Goal: Information Seeking & Learning: Learn about a topic

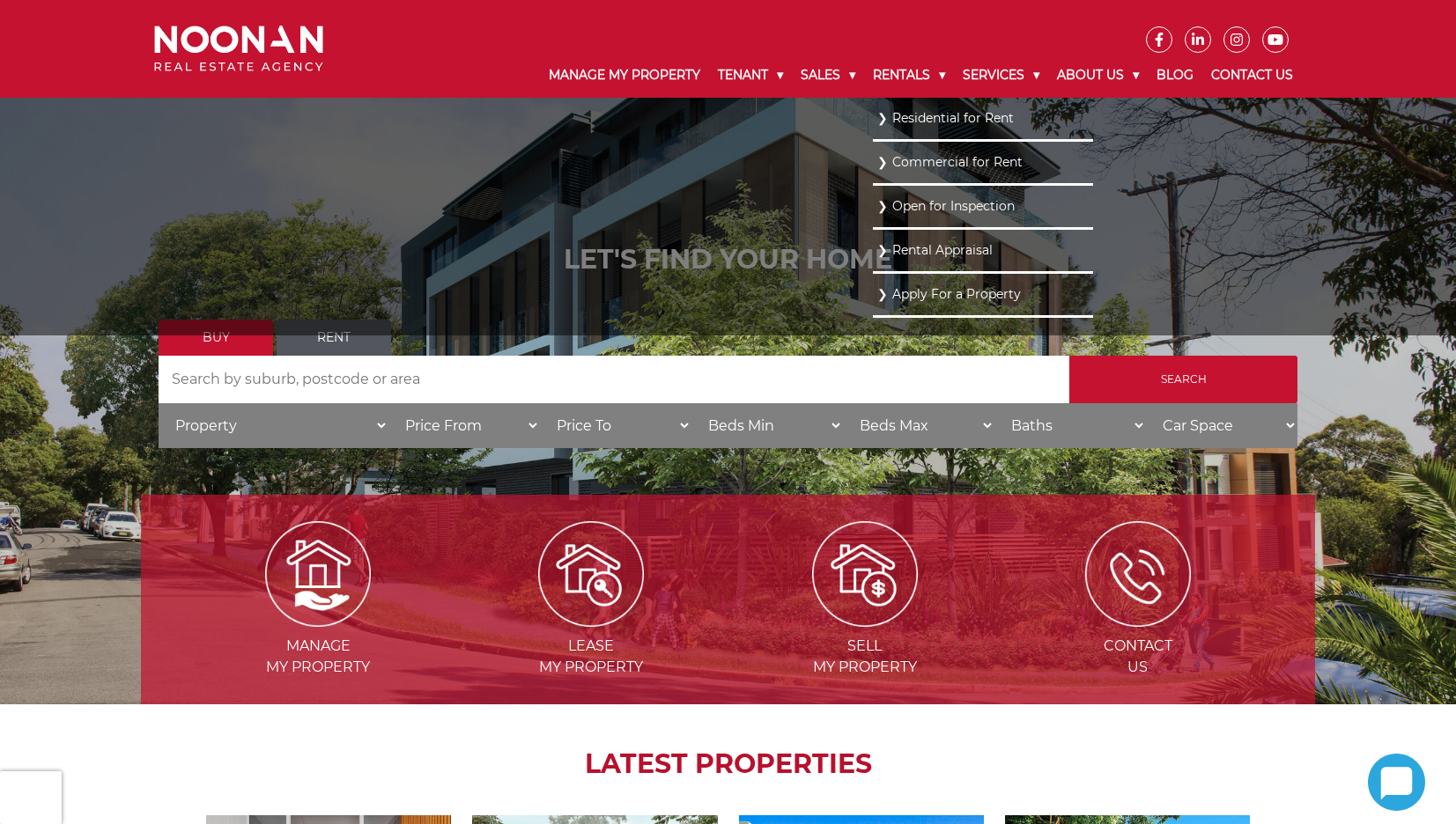
click at [921, 121] on link "Residential for Rent" at bounding box center [983, 119] width 212 height 24
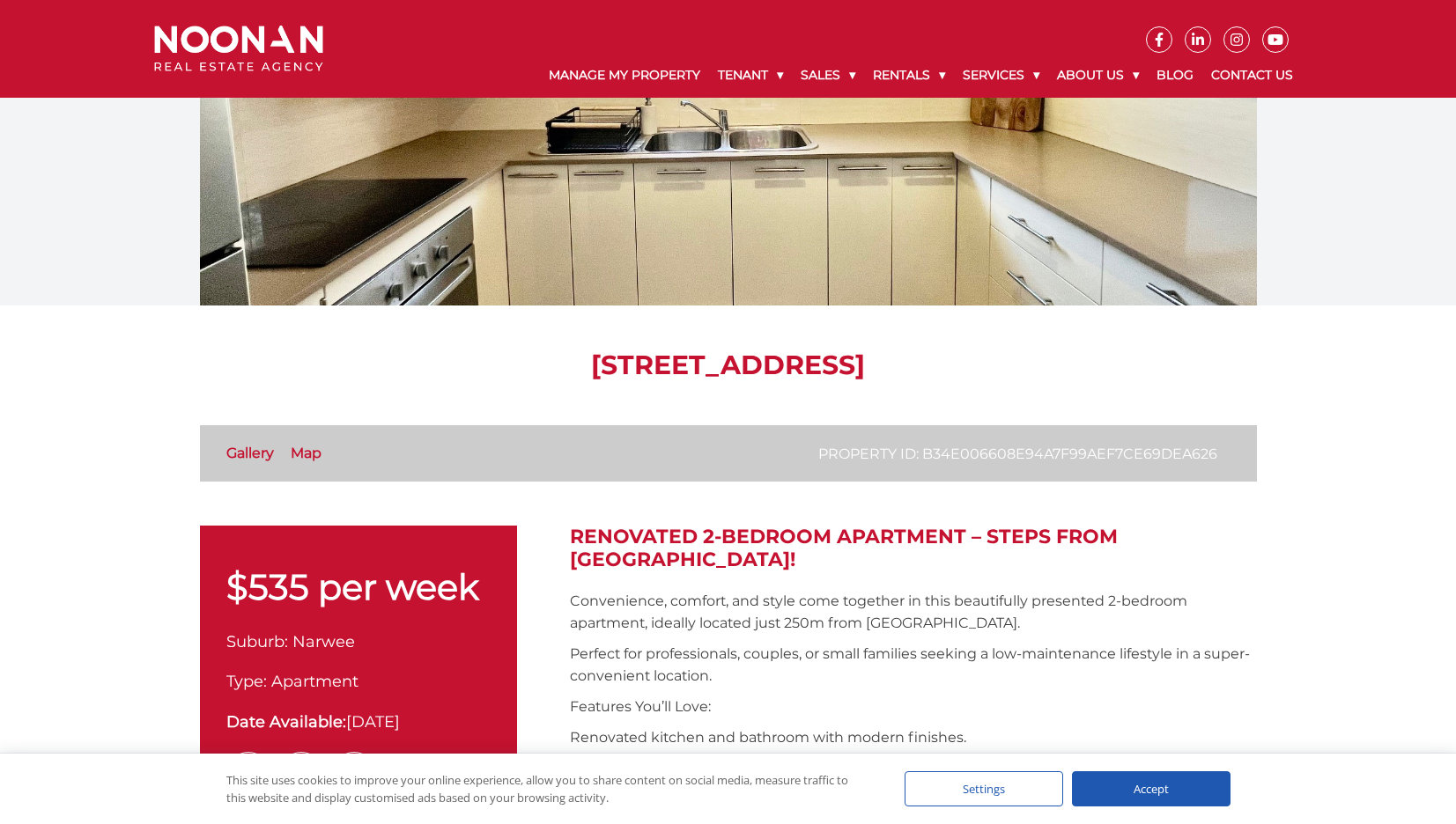
scroll to position [176, 0]
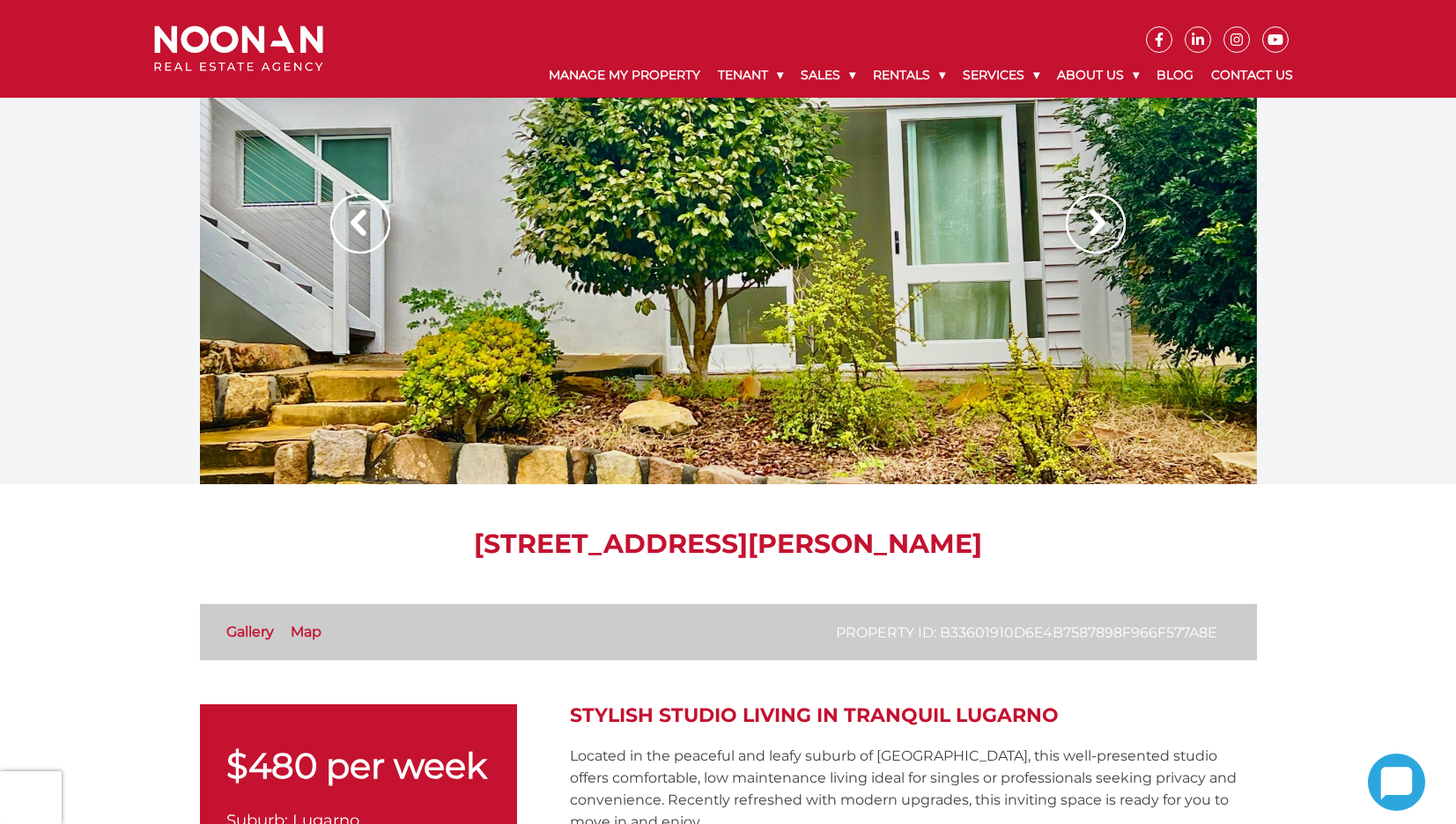
scroll to position [440, 0]
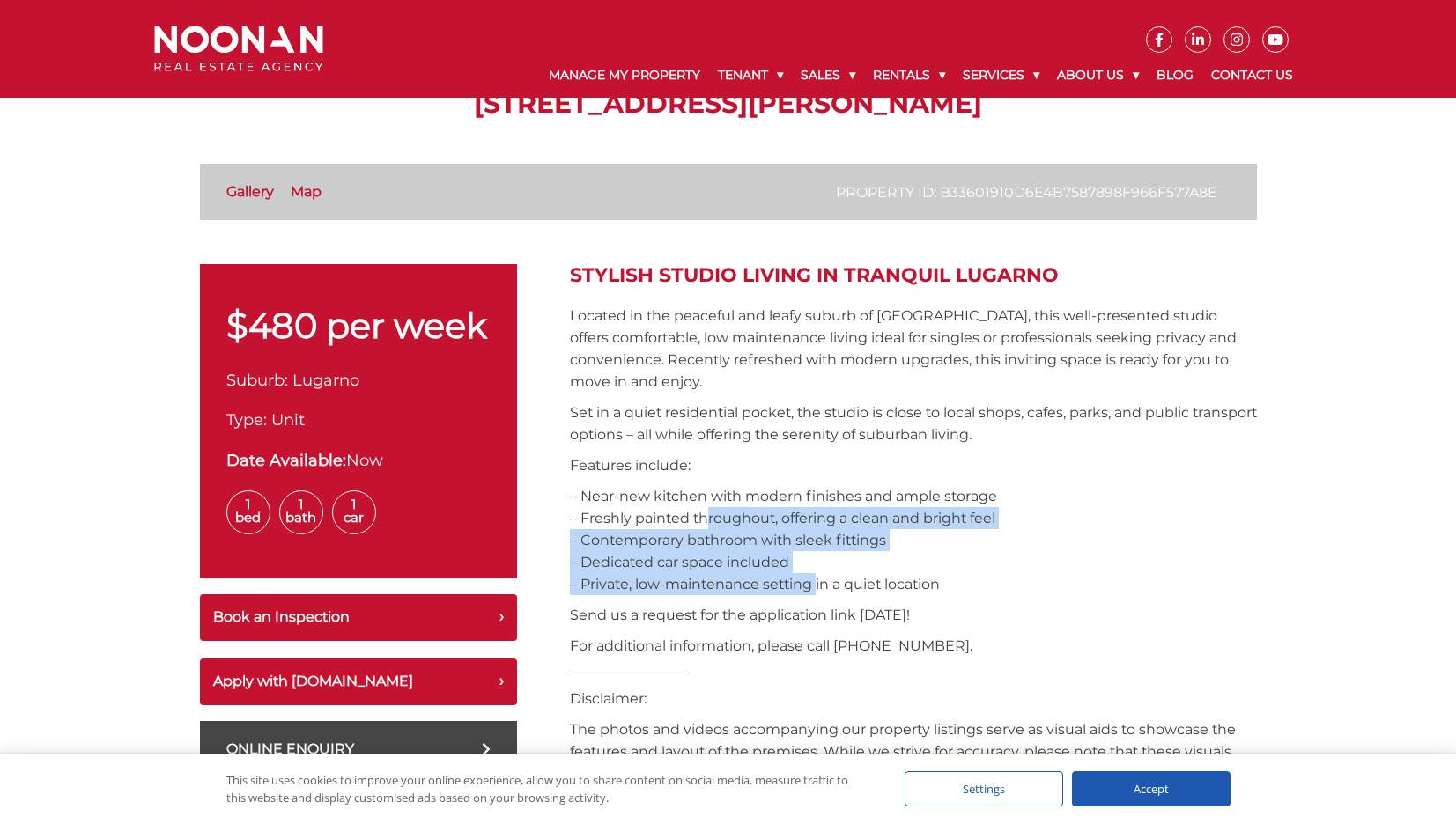
drag, startPoint x: 700, startPoint y: 527, endPoint x: 808, endPoint y: 589, distance: 124.5
click at [808, 589] on p "– Near-new kitchen with modern finishes and ample storage – Freshly painted thr…" at bounding box center [913, 540] width 687 height 110
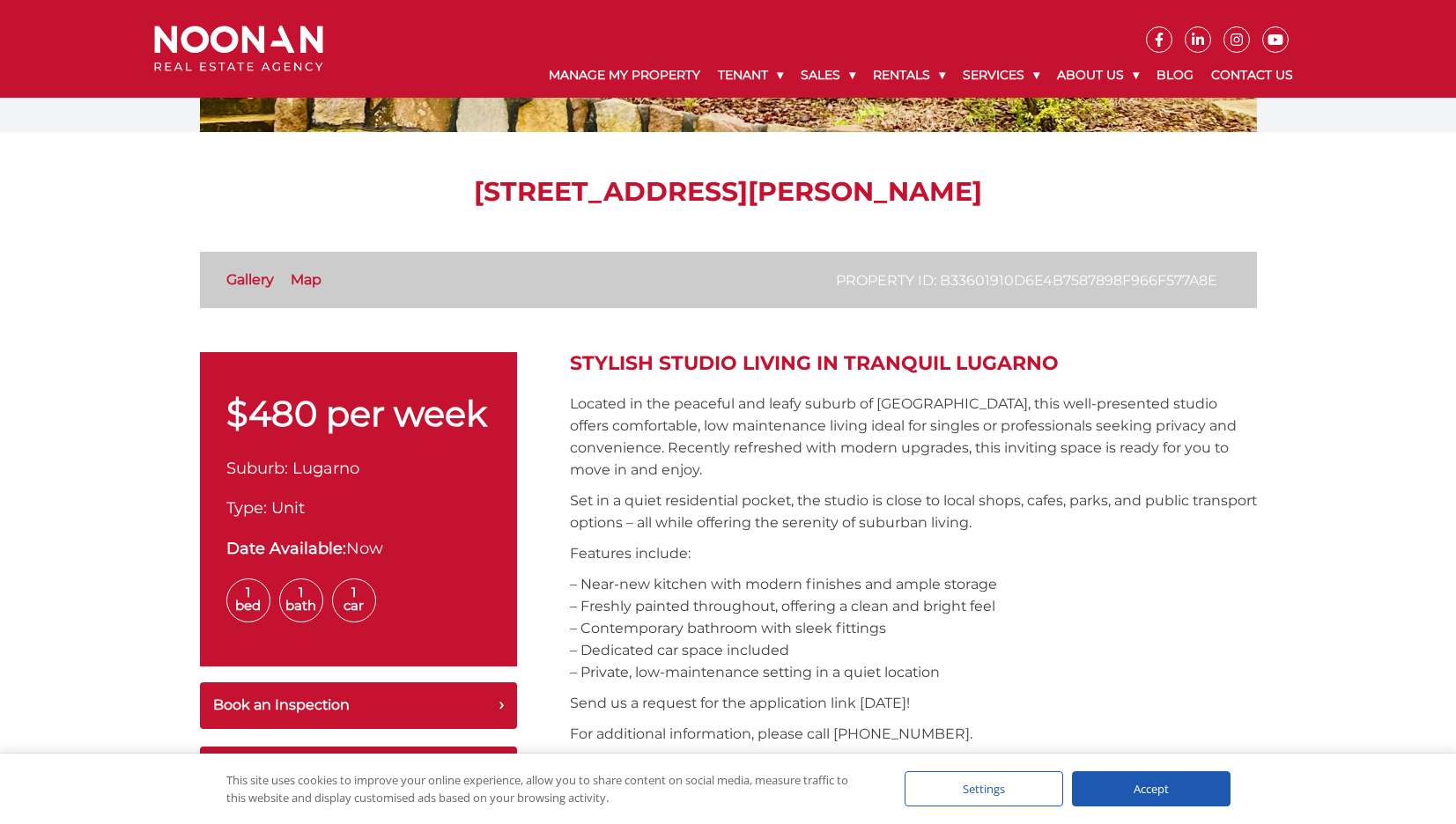
scroll to position [0, 0]
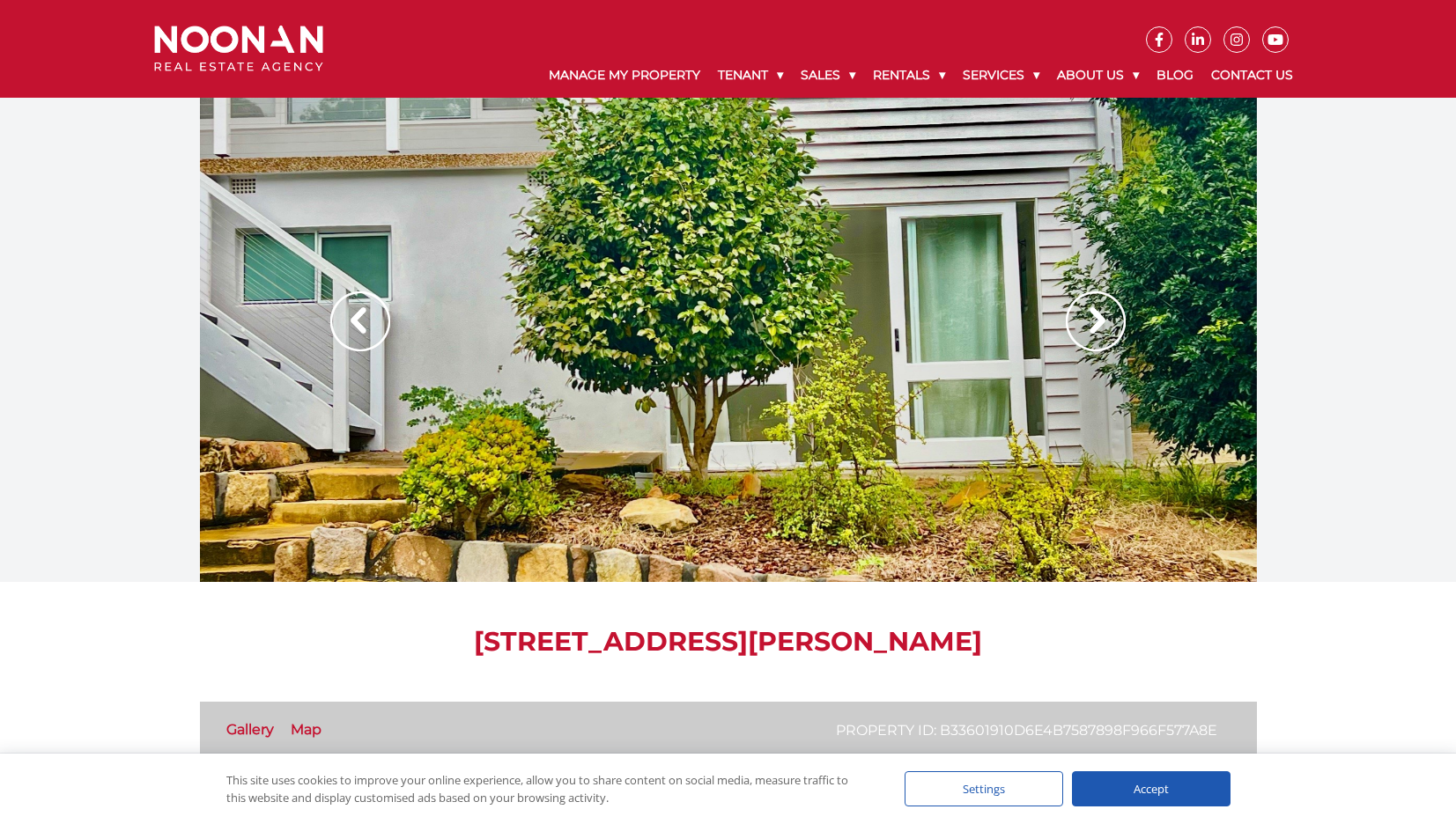
click at [1096, 313] on img at bounding box center [1095, 321] width 60 height 60
click at [1096, 333] on img at bounding box center [1095, 321] width 60 height 60
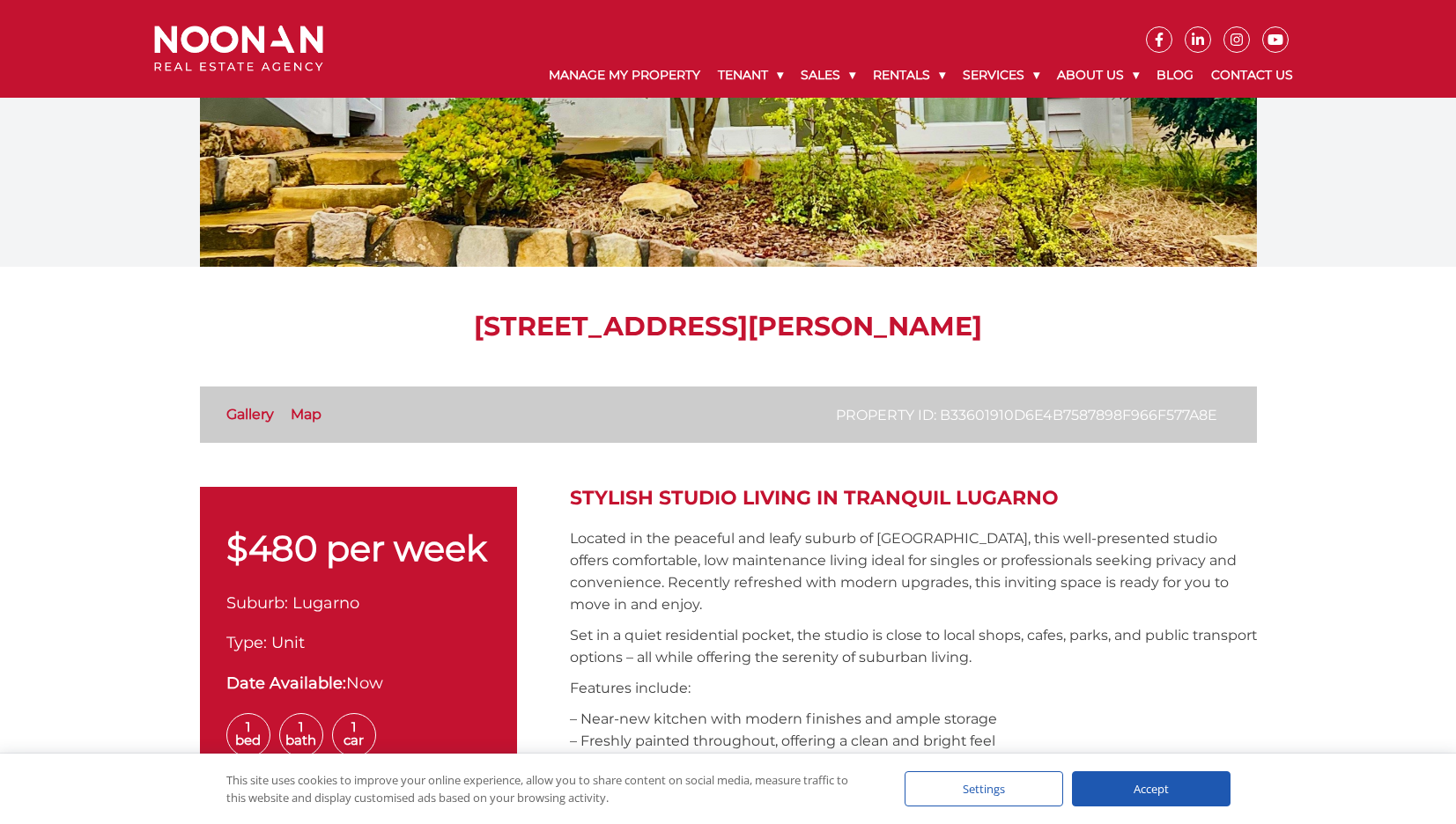
scroll to position [528, 0]
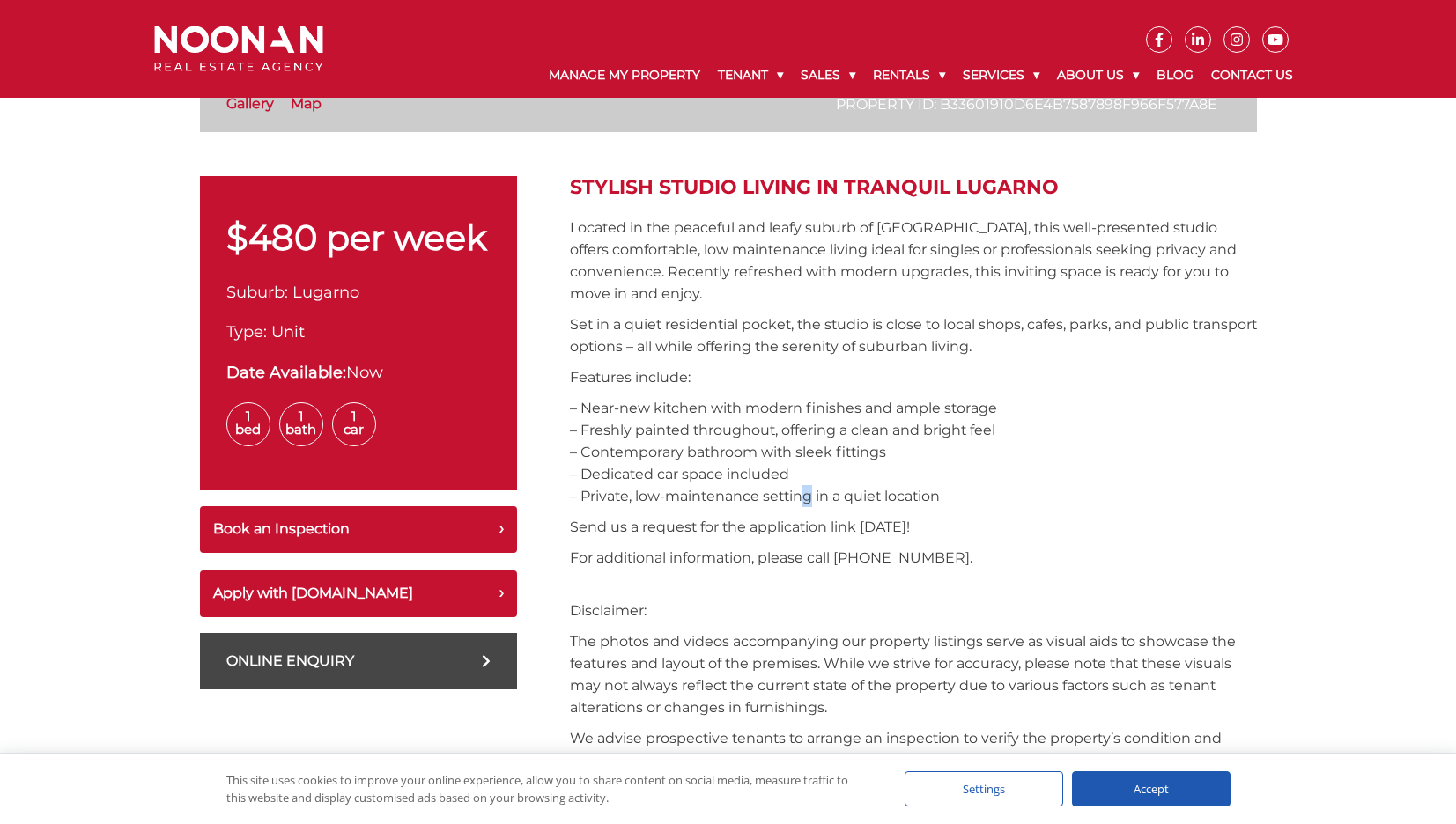
click at [801, 491] on p "– Near-new kitchen with modern finishes and ample storage – Freshly painted thr…" at bounding box center [913, 452] width 687 height 110
click at [787, 408] on p "– Near-new kitchen with modern finishes and ample storage – Freshly painted thr…" at bounding box center [913, 452] width 687 height 110
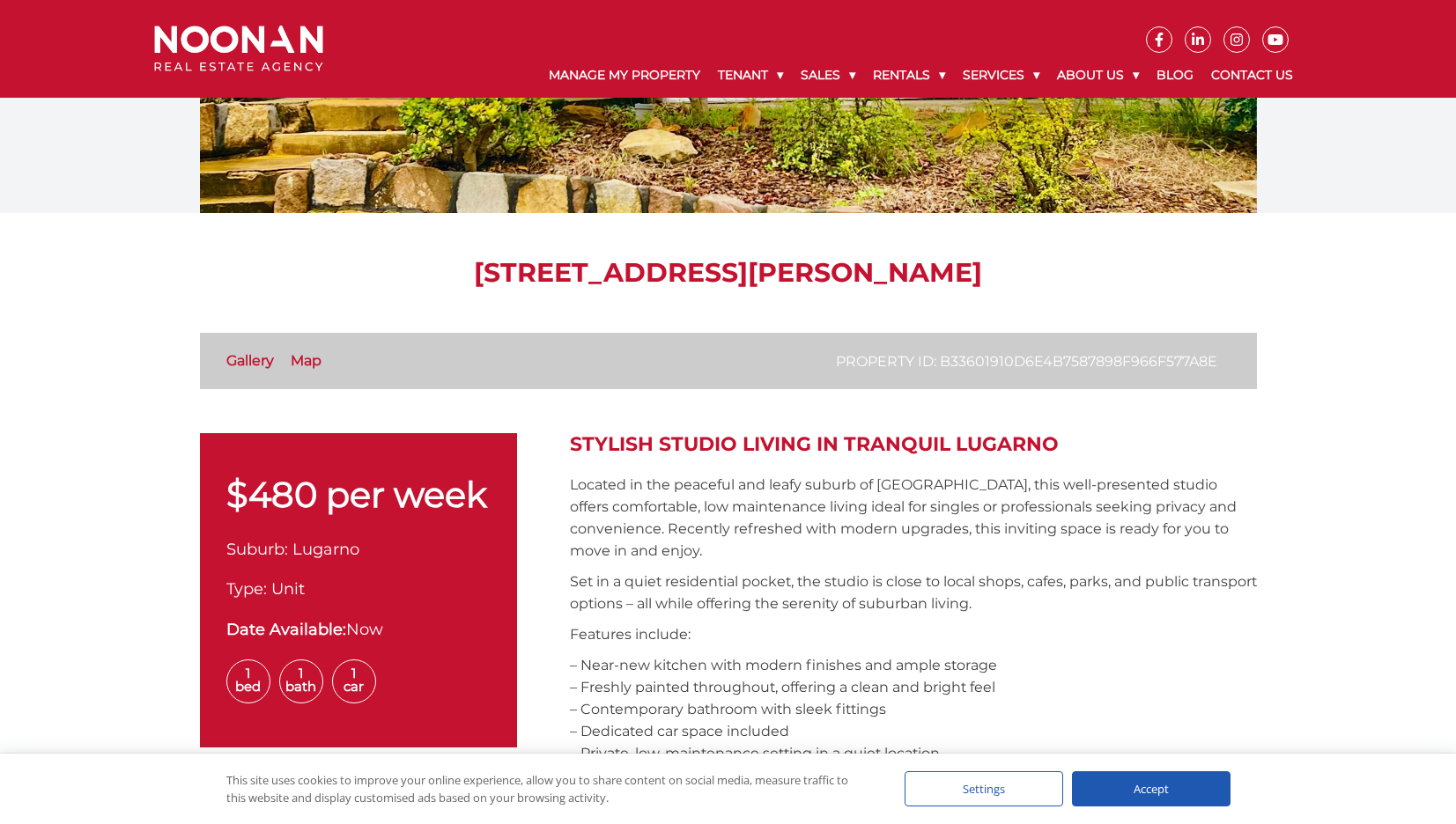
scroll to position [0, 0]
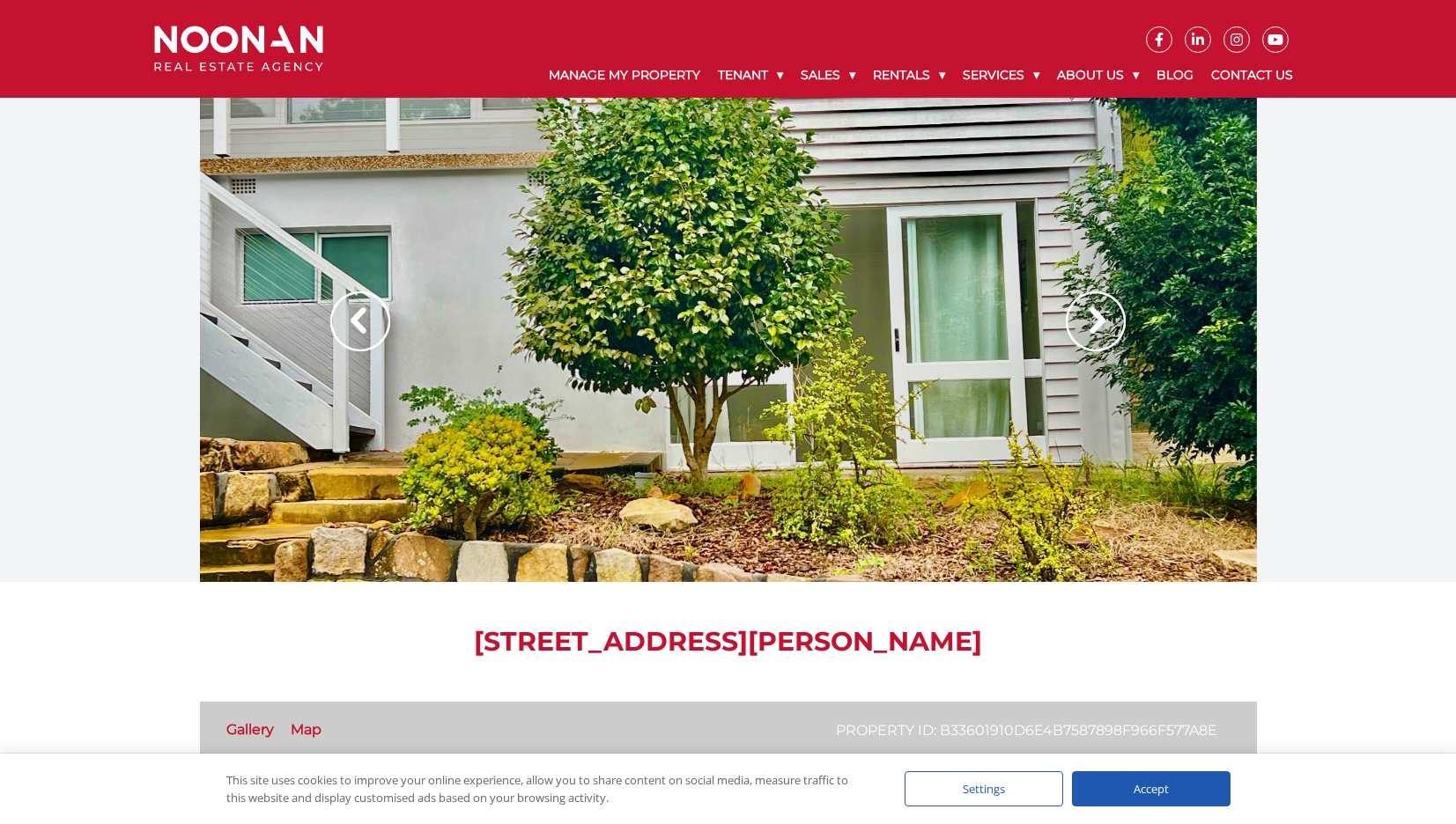
drag, startPoint x: 1056, startPoint y: 357, endPoint x: 1094, endPoint y: 325, distance: 49.7
click at [1061, 356] on div at bounding box center [728, 340] width 1056 height 485
click at [1095, 323] on img at bounding box center [1095, 321] width 60 height 60
click at [365, 302] on img at bounding box center [360, 321] width 60 height 60
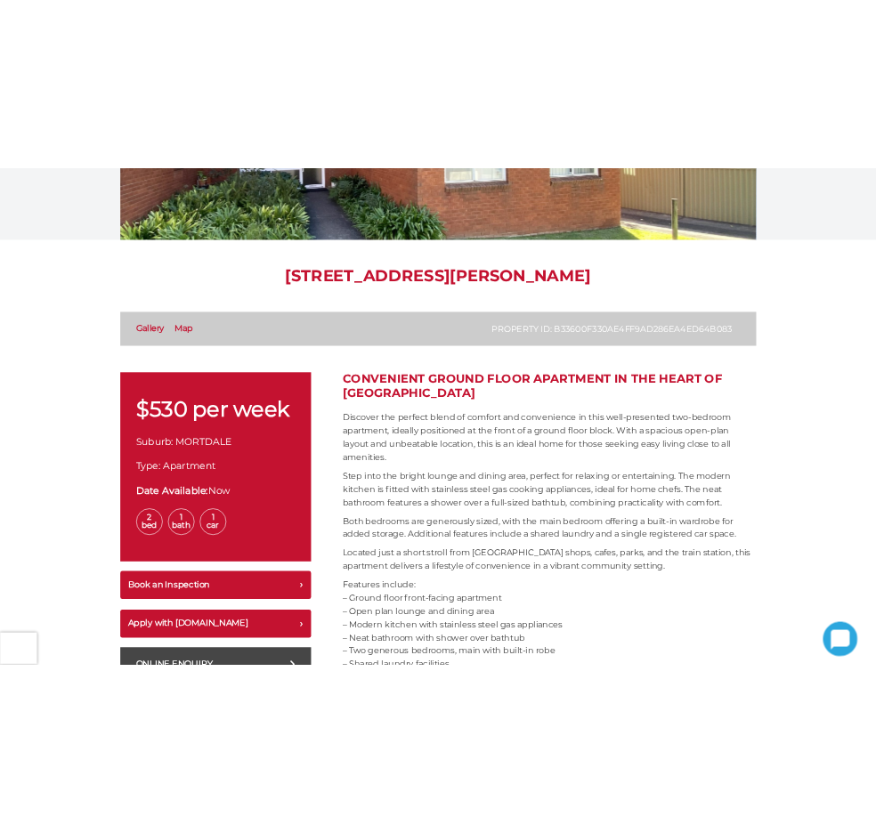
scroll to position [534, 0]
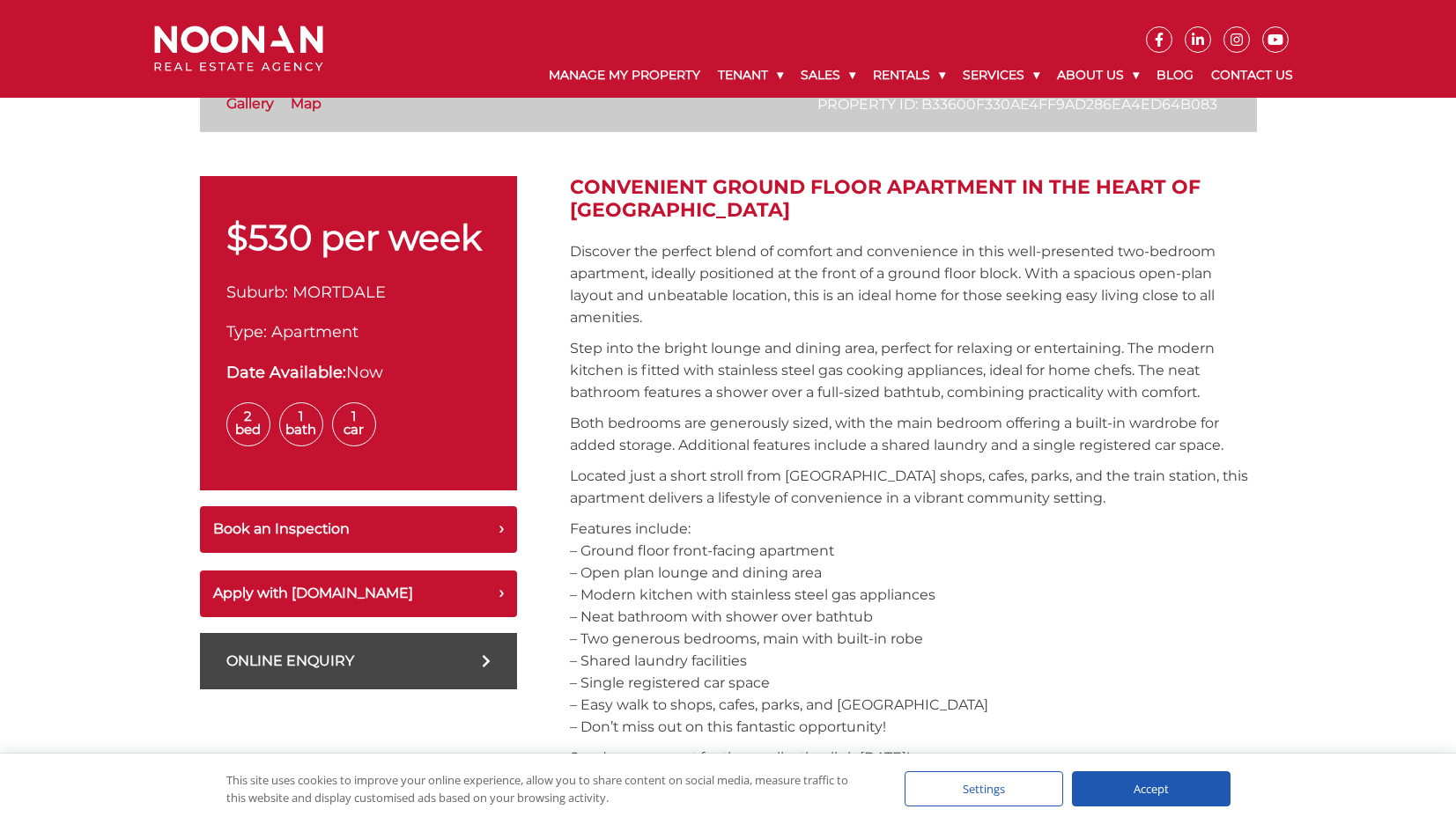
click at [875, 590] on p "Features include: – Ground floor front-facing apartment – Open plan lounge and …" at bounding box center [913, 628] width 687 height 221
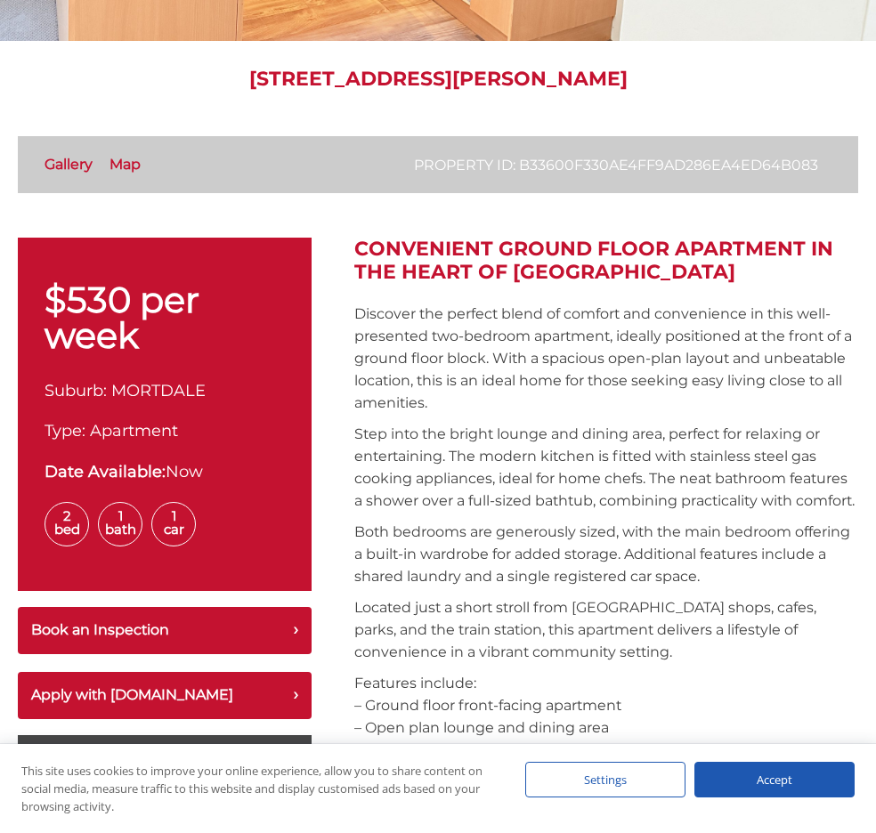
click at [557, 396] on p "Discover the perfect blend of comfort and convenience in this well-presented tw…" at bounding box center [606, 358] width 504 height 111
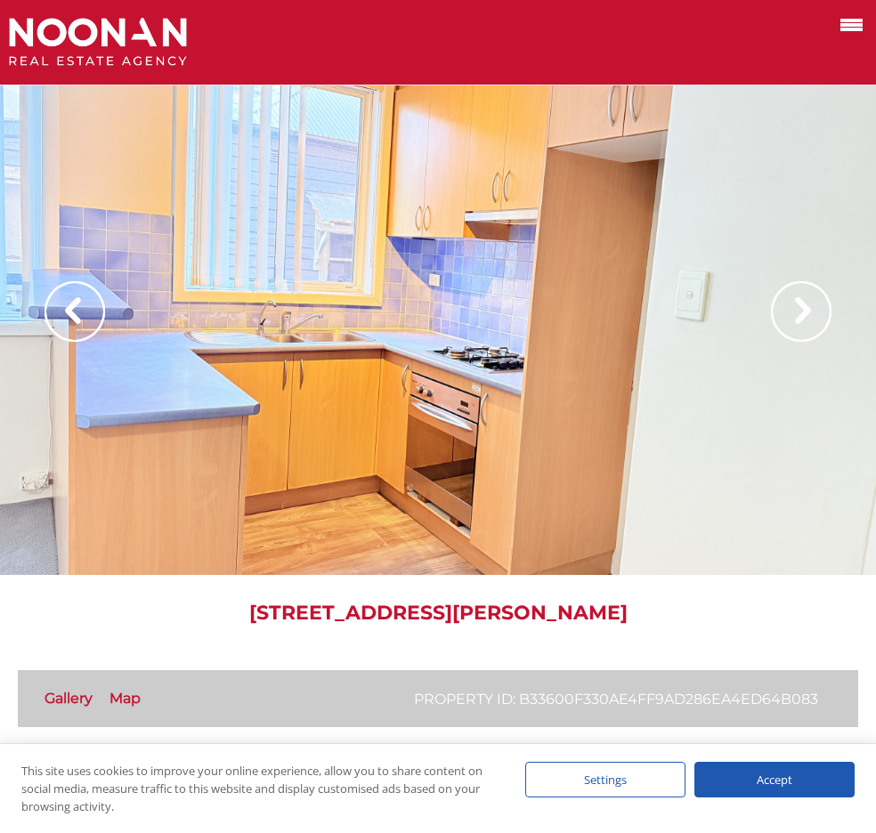
click at [524, 612] on h1 "1/48 George Street, MORTDALE NSW 2223" at bounding box center [438, 613] width 841 height 23
click at [807, 322] on img at bounding box center [801, 311] width 61 height 61
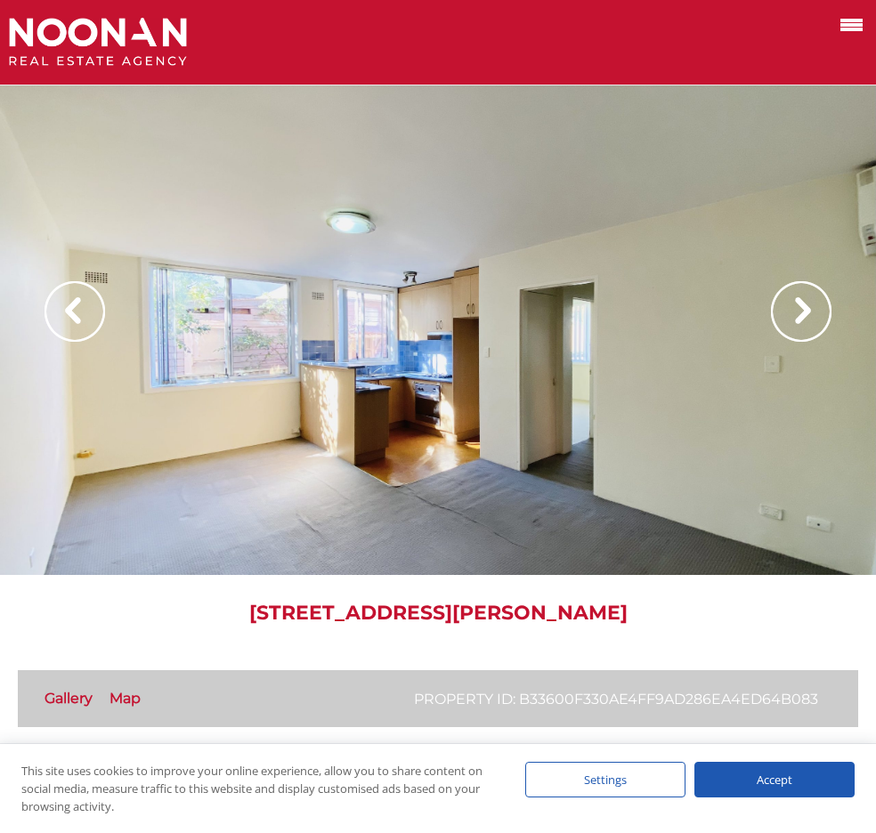
click at [807, 322] on img at bounding box center [801, 311] width 61 height 61
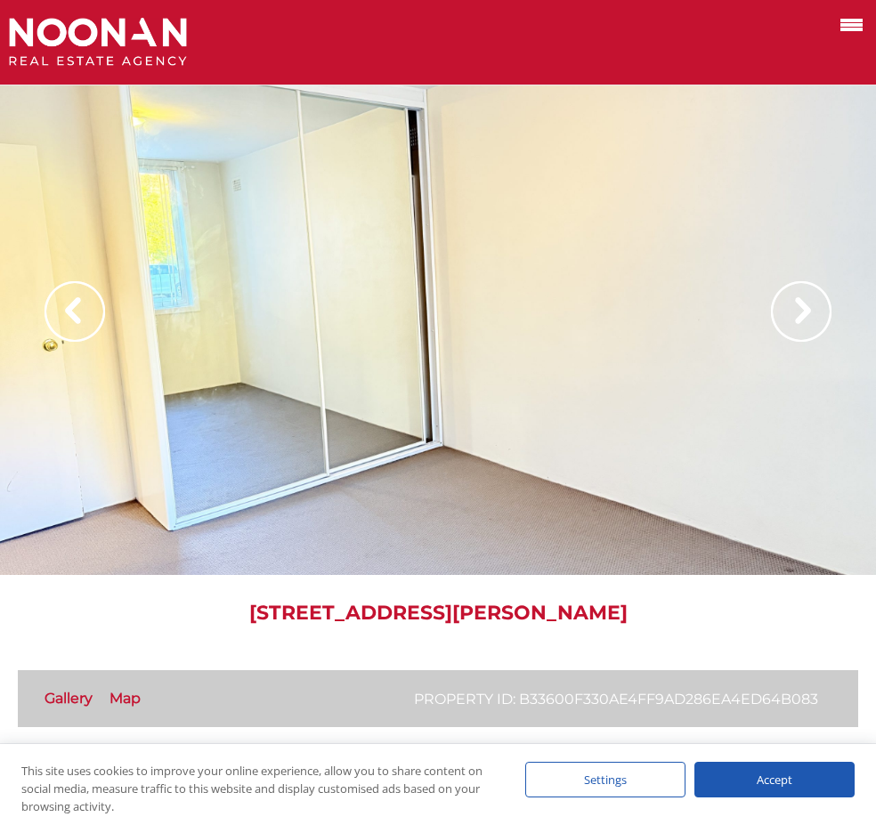
click at [807, 322] on img at bounding box center [801, 311] width 61 height 61
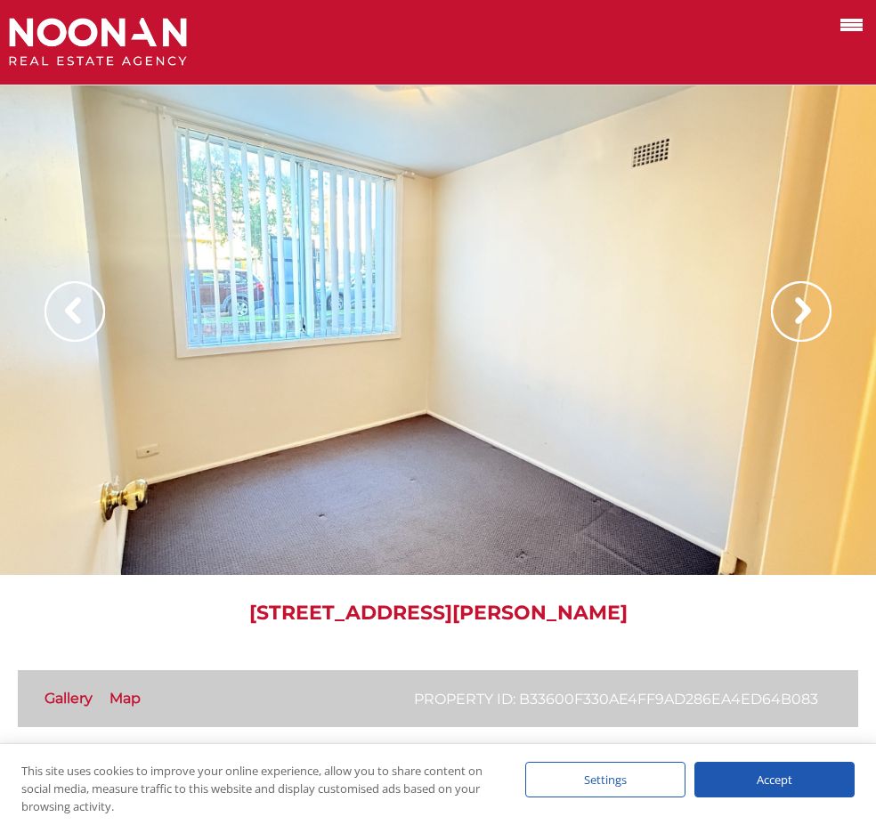
click at [807, 322] on img at bounding box center [801, 311] width 61 height 61
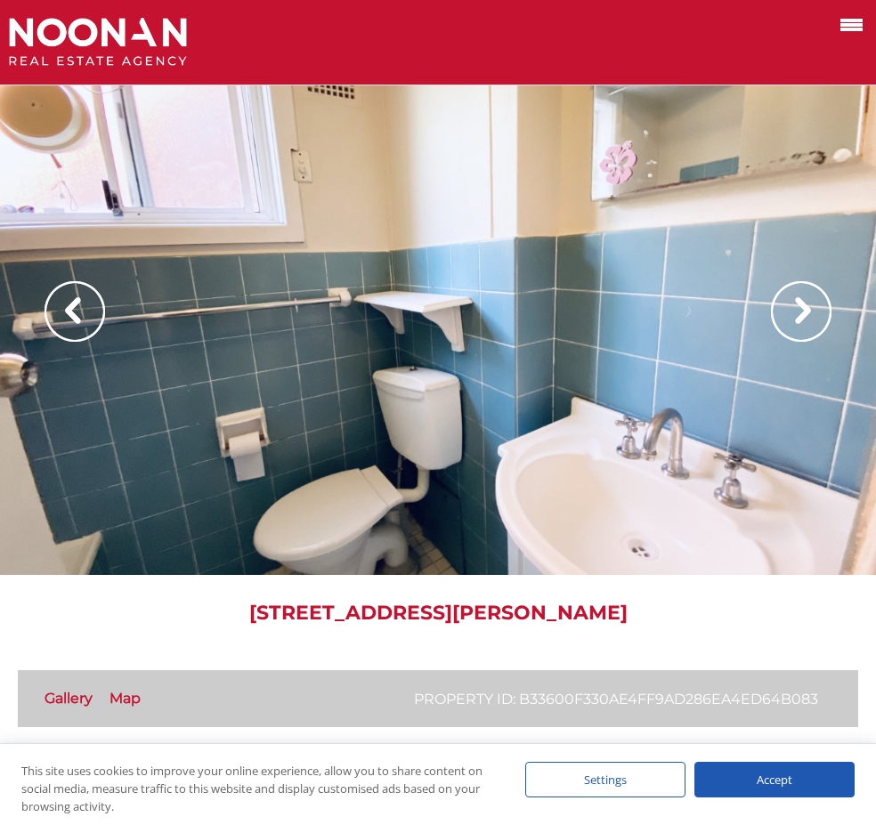
click at [807, 322] on img at bounding box center [801, 311] width 61 height 61
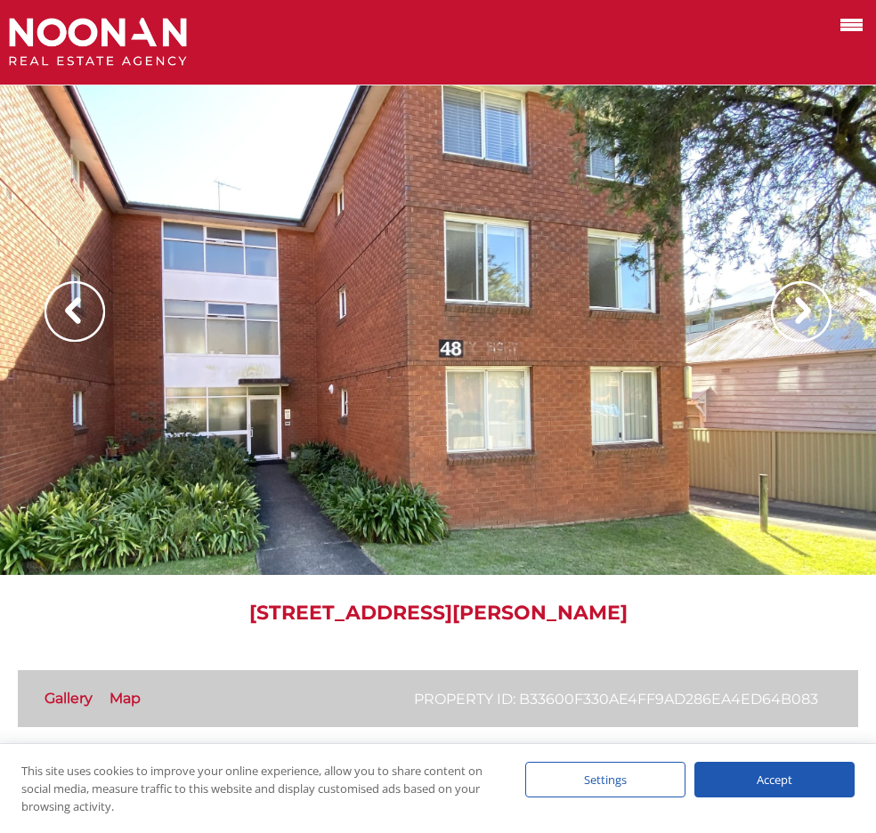
click at [807, 322] on img at bounding box center [801, 311] width 61 height 61
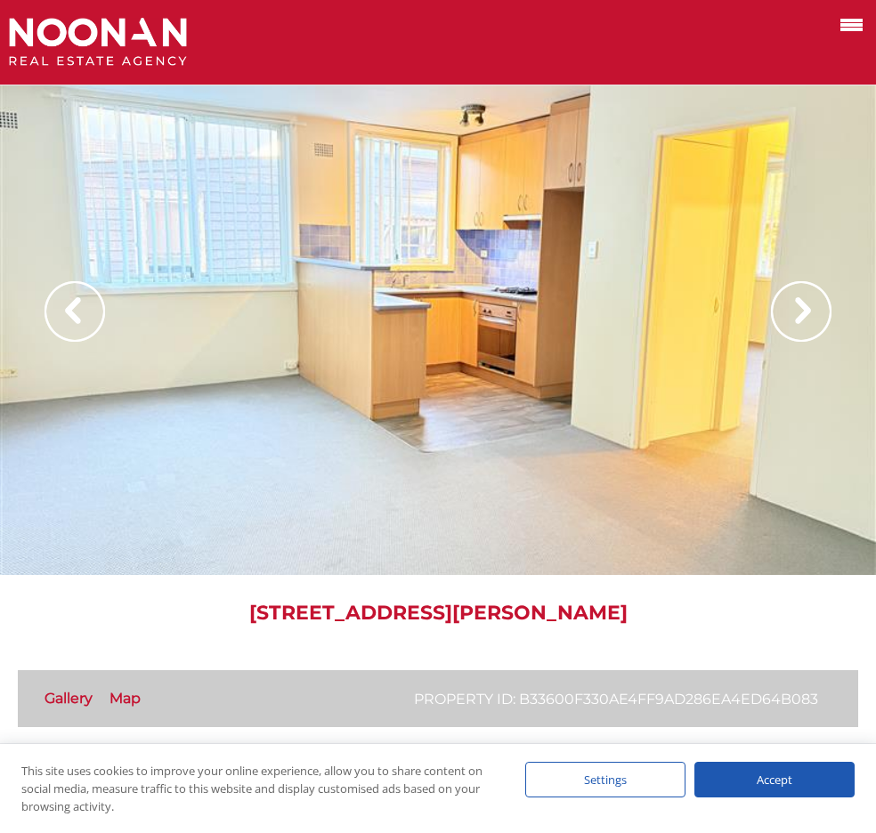
click at [807, 322] on img at bounding box center [801, 311] width 61 height 61
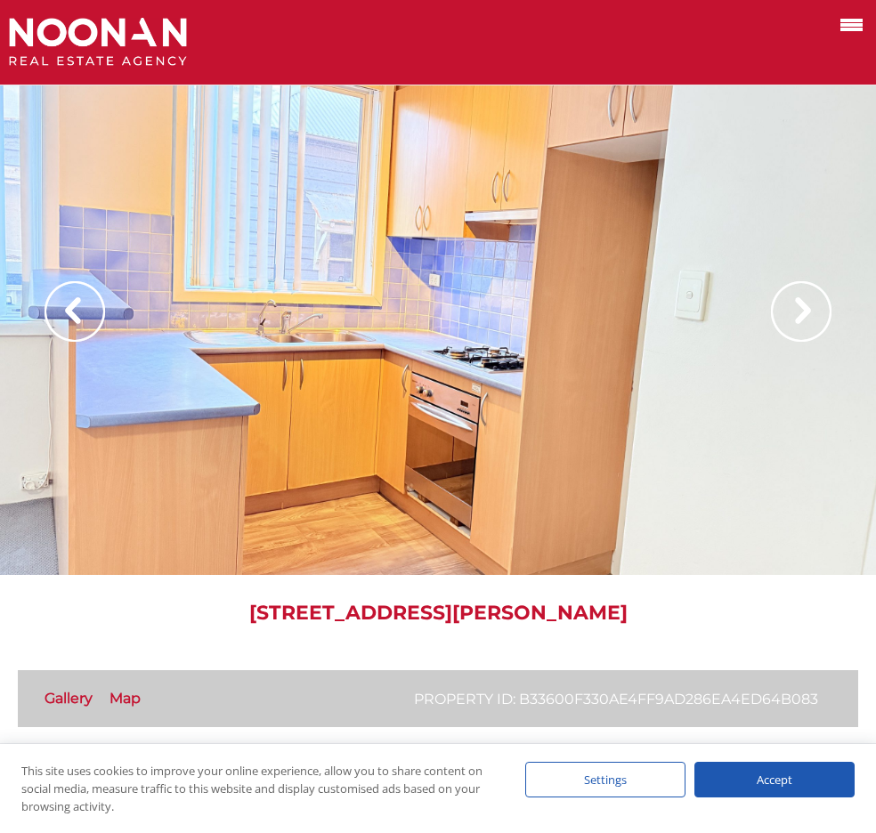
click at [807, 322] on img at bounding box center [801, 311] width 61 height 61
